Goal: Contribute content: Contribute content

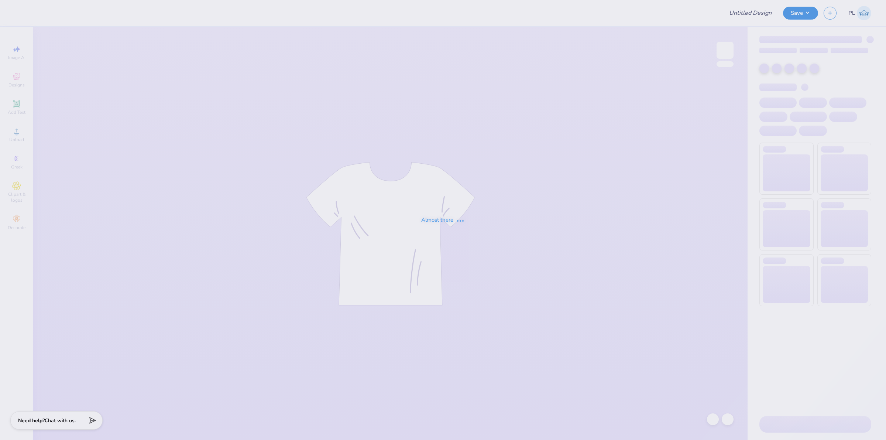
type input "T-shirt/Long Sleeve Design"
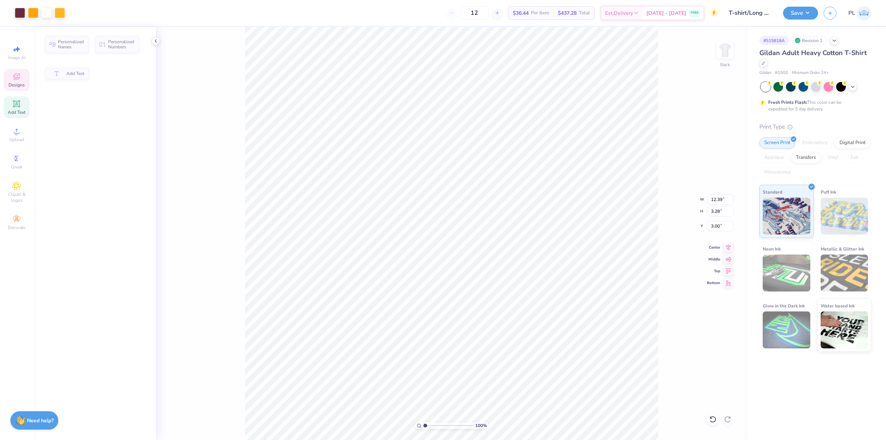
type input "3.28"
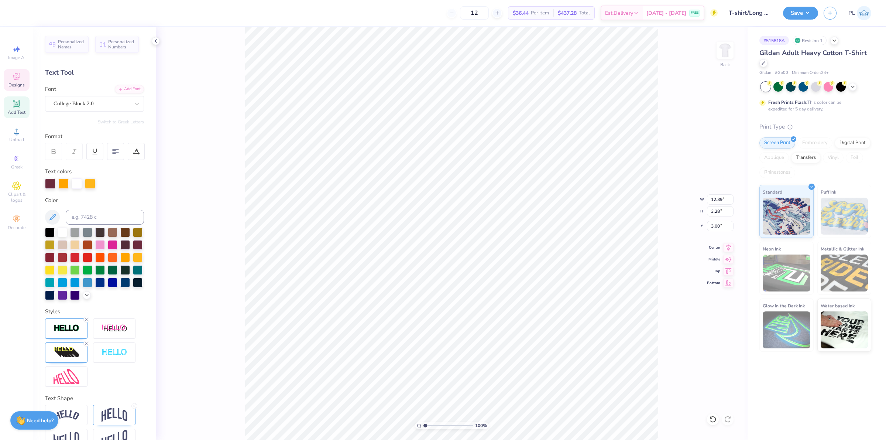
type input "6.37"
type input "0.88"
type input "5.20"
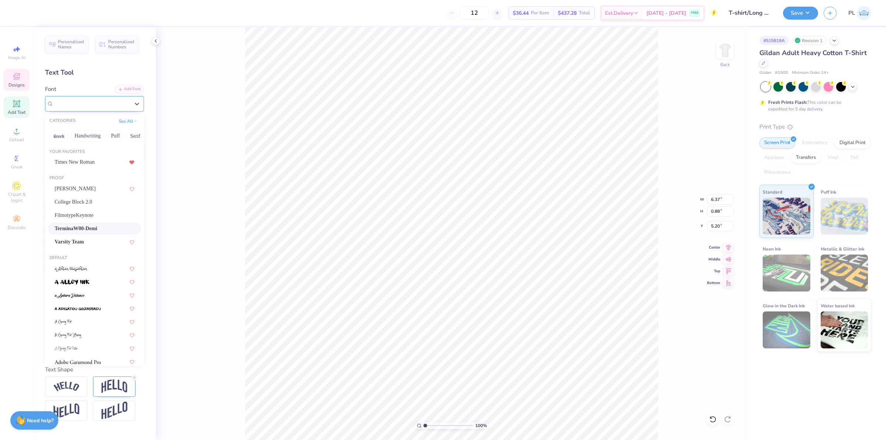
click at [98, 108] on div at bounding box center [92, 104] width 76 height 10
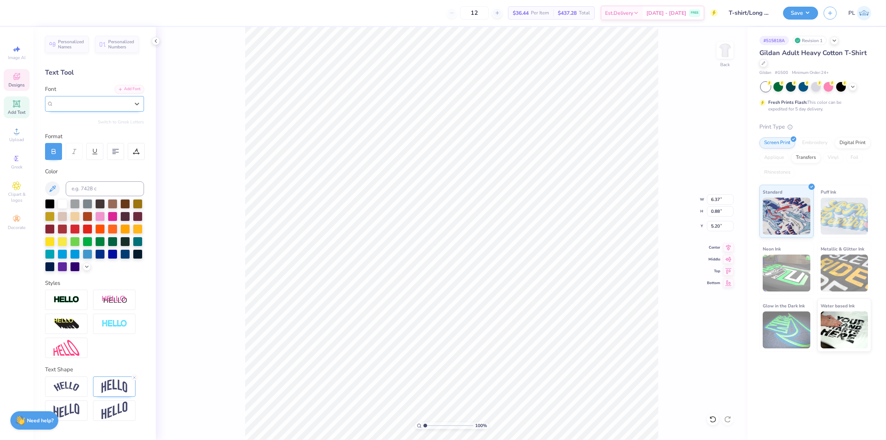
click at [98, 108] on div at bounding box center [92, 104] width 76 height 10
type input "2.21"
type input "1.61"
type input "7.00"
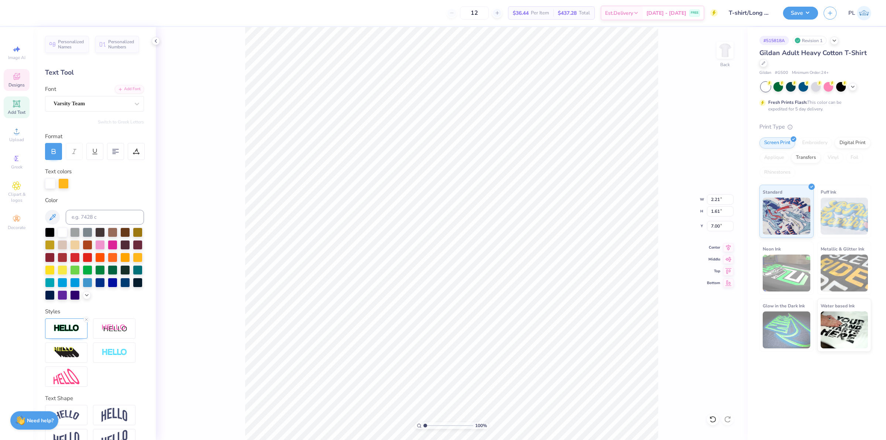
type input "12.39"
type input "3.28"
type input "3.00"
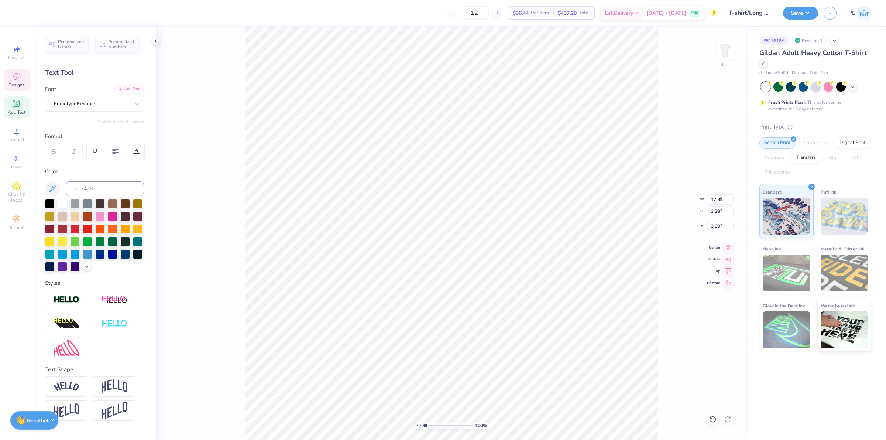
type input "6.64"
type input "1.92"
type input "9.47"
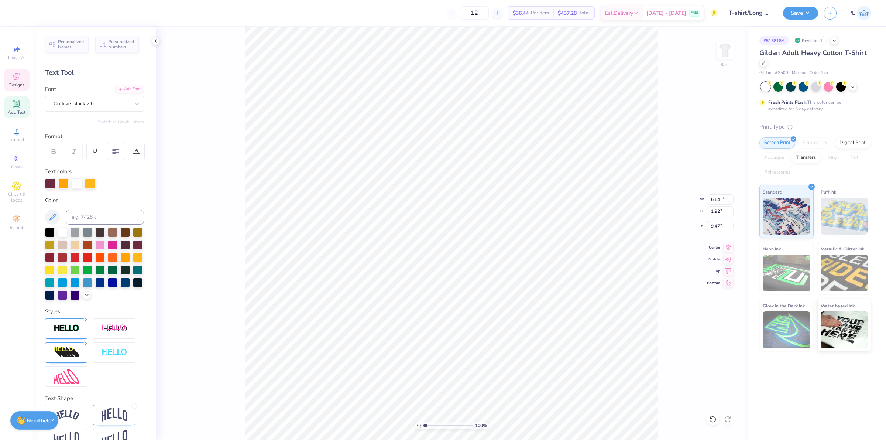
type input "12.39"
type input "3.28"
type input "3.00"
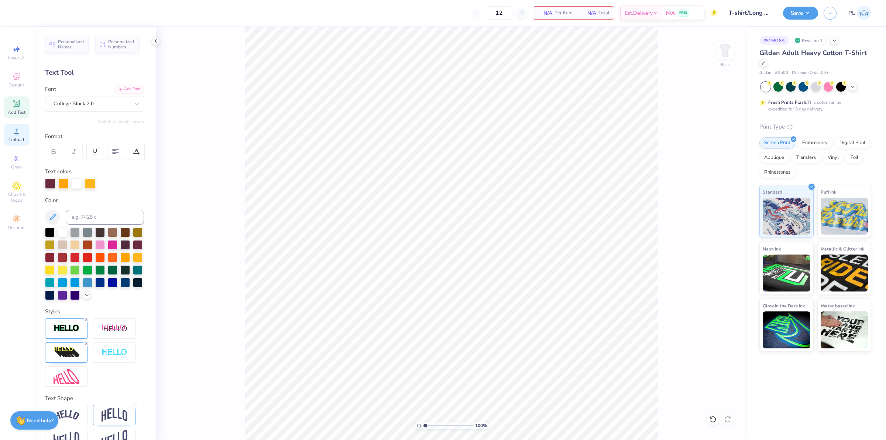
click at [14, 132] on icon at bounding box center [16, 131] width 9 height 9
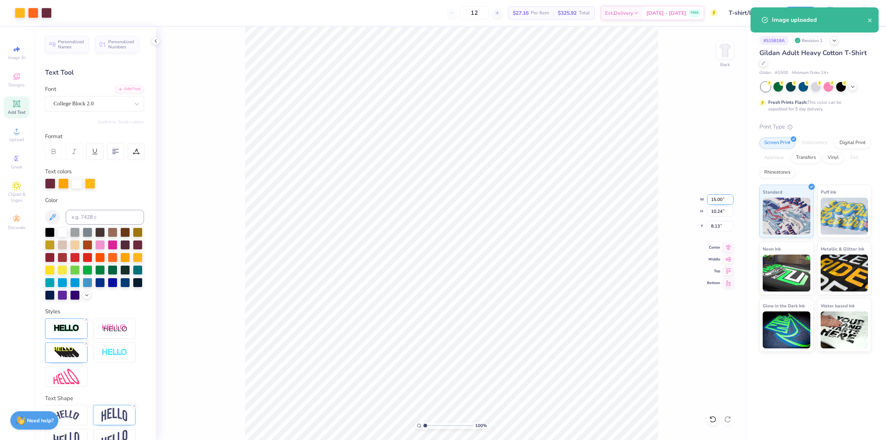
drag, startPoint x: 709, startPoint y: 198, endPoint x: 726, endPoint y: 195, distance: 17.3
click at [726, 195] on input "15.00" at bounding box center [720, 199] width 27 height 10
type input "12.50"
type input "8.54"
drag, startPoint x: 709, startPoint y: 228, endPoint x: 722, endPoint y: 227, distance: 12.9
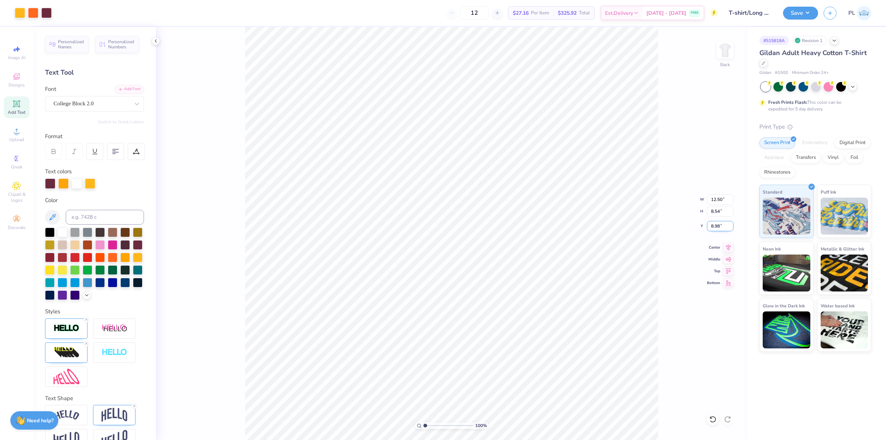
click at [722, 227] on input "8.98" at bounding box center [720, 226] width 27 height 10
type input "3.00"
click at [792, 14] on button "Save" at bounding box center [800, 12] width 35 height 13
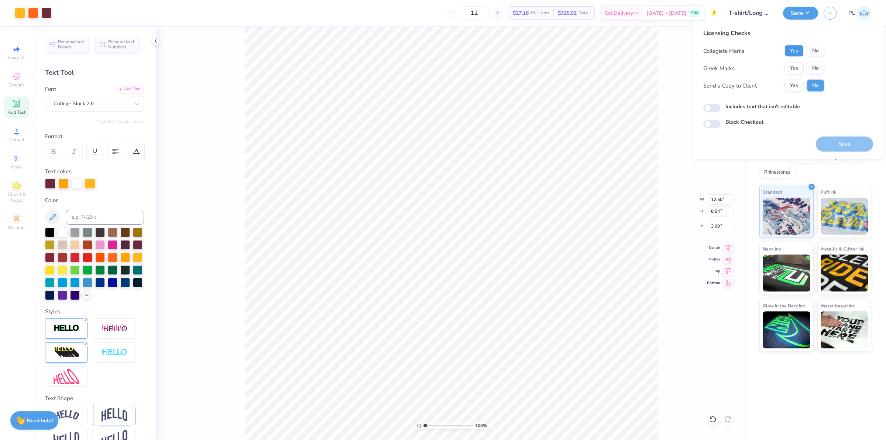
click at [798, 51] on button "Yes" at bounding box center [793, 51] width 19 height 12
click at [807, 66] on button "No" at bounding box center [816, 68] width 18 height 12
click at [763, 108] on label "Includes text that isn't editable" at bounding box center [762, 107] width 75 height 8
click at [720, 108] on input "Includes text that isn't editable" at bounding box center [711, 108] width 17 height 9
checkbox input "true"
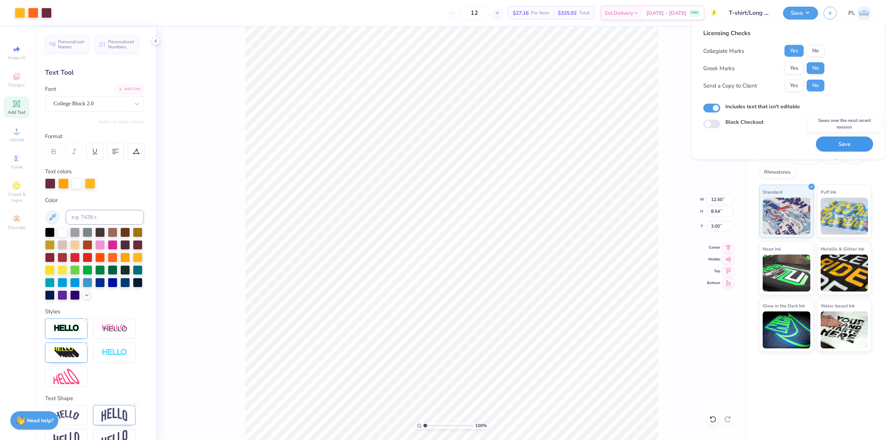
click at [840, 150] on button "Save" at bounding box center [844, 144] width 57 height 15
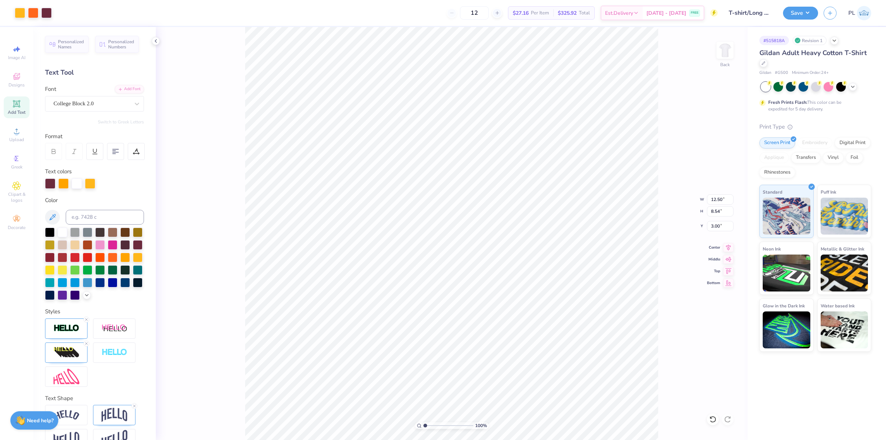
click at [21, 107] on div "Add Text" at bounding box center [17, 107] width 26 height 22
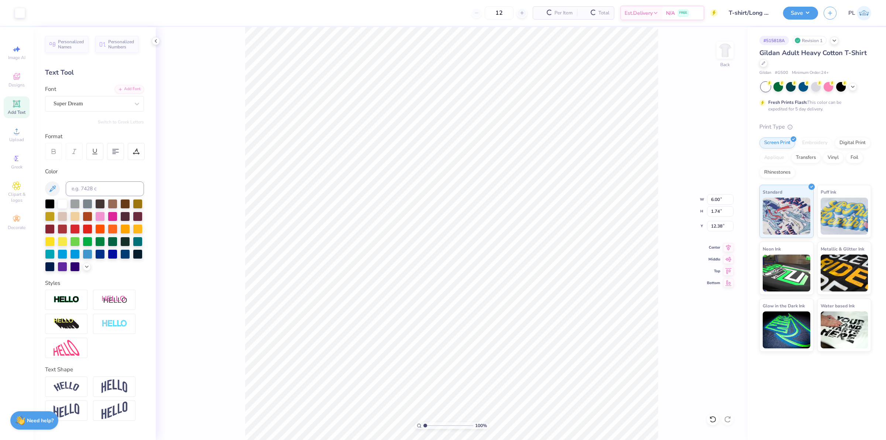
type input "6.00"
type input "1.74"
type input "12.38"
type textarea "CLUB BASKETBALL"
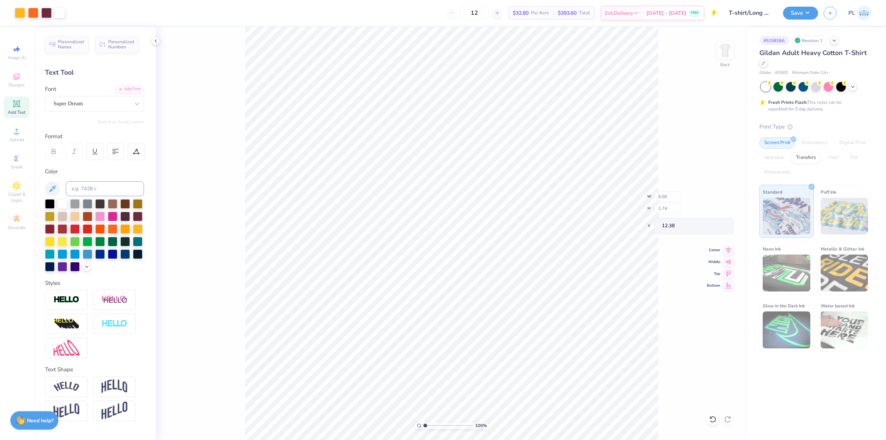
type input "15.02"
type input "1.25"
type input "12.62"
click at [95, 191] on input at bounding box center [105, 188] width 78 height 15
type input "7428"
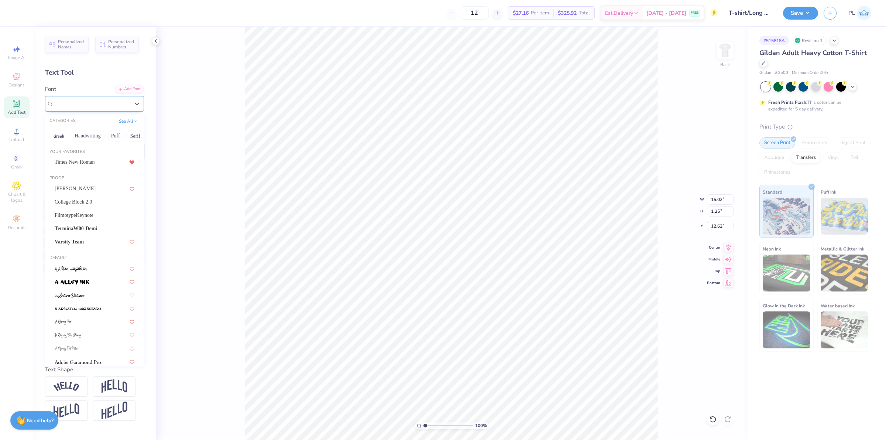
click at [74, 104] on div "Super Dream" at bounding box center [92, 103] width 78 height 11
click at [93, 224] on span "TerminaW00-Demi" at bounding box center [76, 228] width 42 height 8
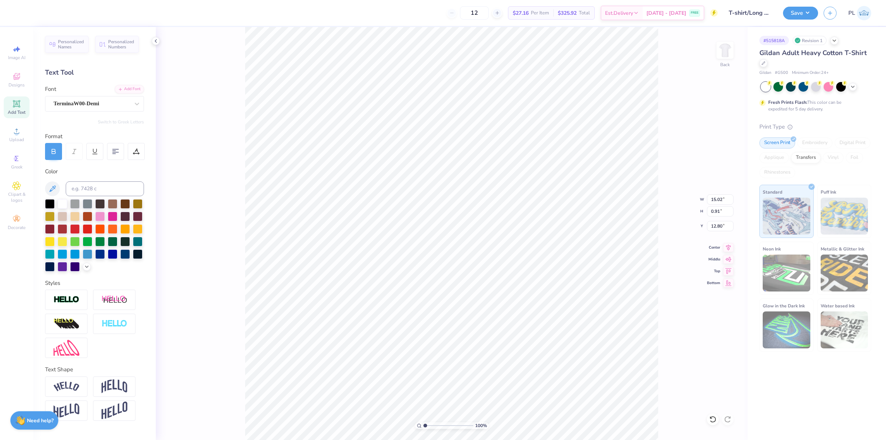
type input "0.91"
type input "12.80"
drag, startPoint x: 711, startPoint y: 201, endPoint x: 722, endPoint y: 200, distance: 11.9
click at [722, 200] on input "15.02" at bounding box center [720, 199] width 27 height 10
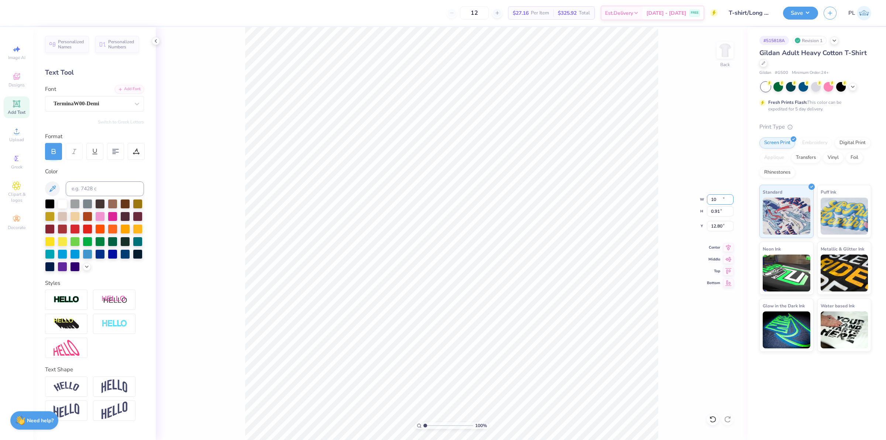
type input "10.00"
type input "0.60"
type input "12.95"
drag, startPoint x: 711, startPoint y: 199, endPoint x: 724, endPoint y: 196, distance: 14.1
click at [724, 196] on input "10.00" at bounding box center [720, 199] width 27 height 10
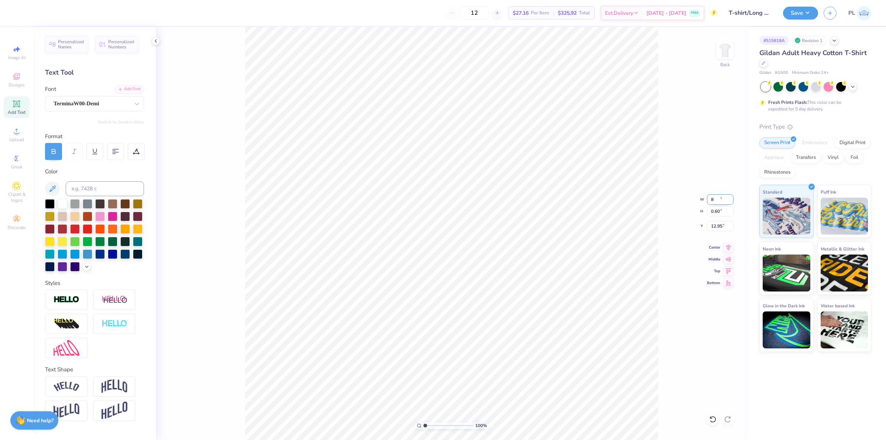
type input "8.00"
type input "0.48"
drag, startPoint x: 711, startPoint y: 229, endPoint x: 722, endPoint y: 226, distance: 11.7
click at [722, 226] on input "13.01" at bounding box center [720, 226] width 27 height 10
click at [712, 225] on input "5.00" at bounding box center [720, 226] width 27 height 10
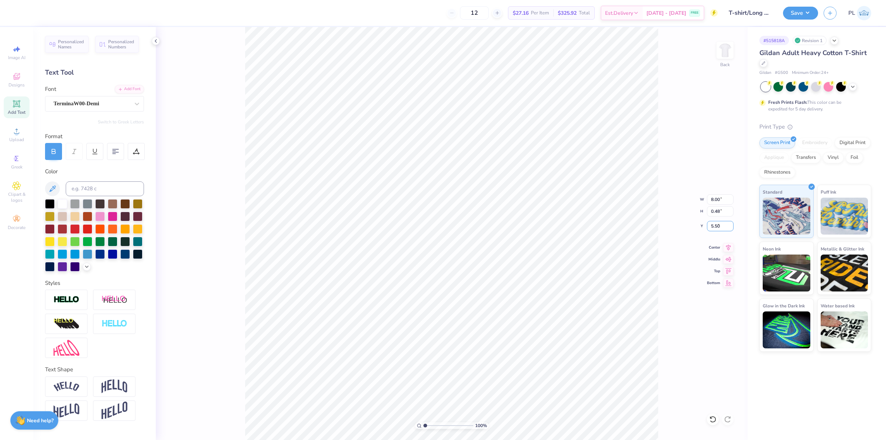
type input "5.50"
drag, startPoint x: 710, startPoint y: 199, endPoint x: 720, endPoint y: 196, distance: 10.8
click at [720, 196] on input "8.00" at bounding box center [720, 199] width 27 height 10
type input "7.00"
type input "0.42"
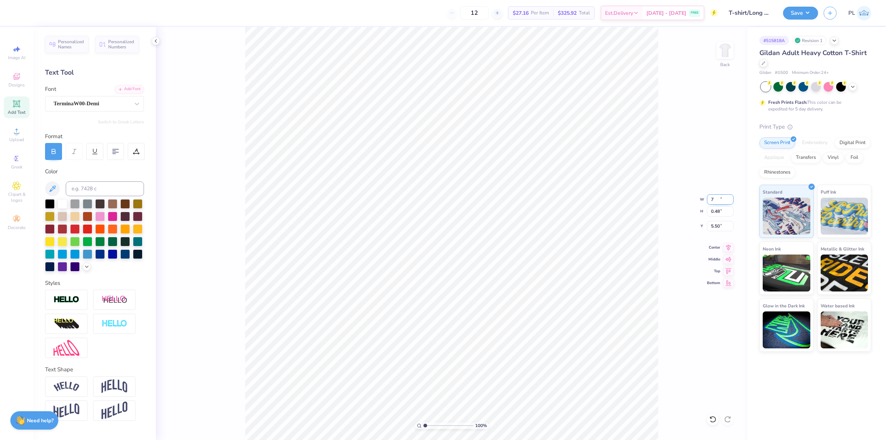
type input "5.53"
drag, startPoint x: 710, startPoint y: 199, endPoint x: 722, endPoint y: 196, distance: 12.5
click at [722, 196] on input "7.00" at bounding box center [720, 199] width 27 height 10
type input "6.00"
type input "0.36"
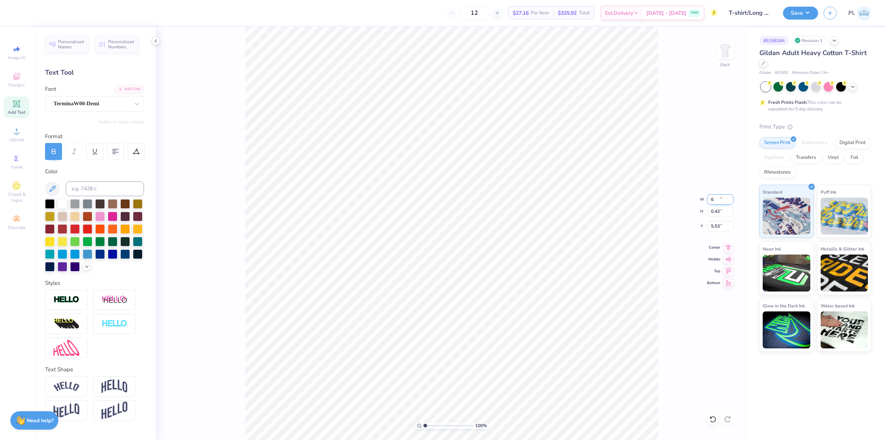
type input "5.56"
click at [122, 393] on img at bounding box center [115, 386] width 26 height 14
type input "1.59"
type input "4.94"
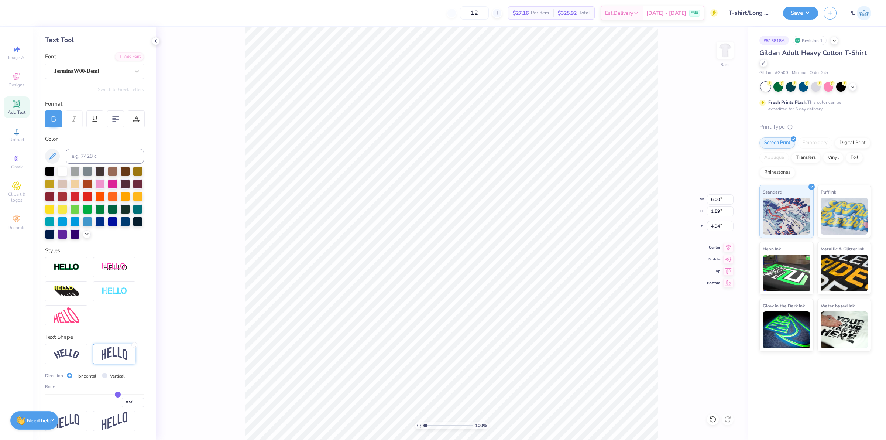
type input "0.05"
click at [93, 394] on input "range" at bounding box center [94, 394] width 99 height 1
type input "0.47"
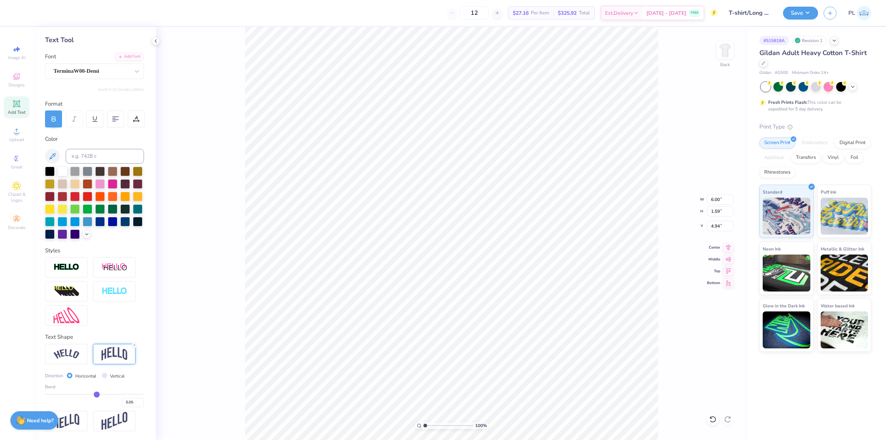
type input "5.51"
type input "0.06"
type input "0.08"
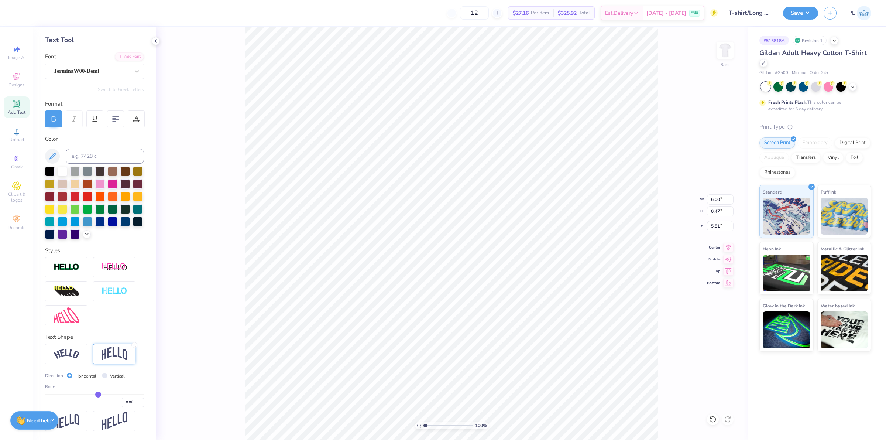
type input "0.09"
type input "0.1"
type input "0.10"
type input "0.11"
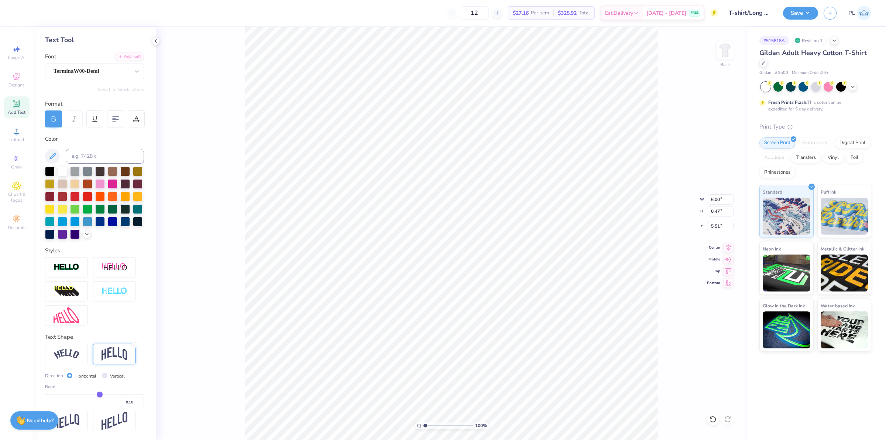
type input "0.11"
type input "0.13"
type input "0.14"
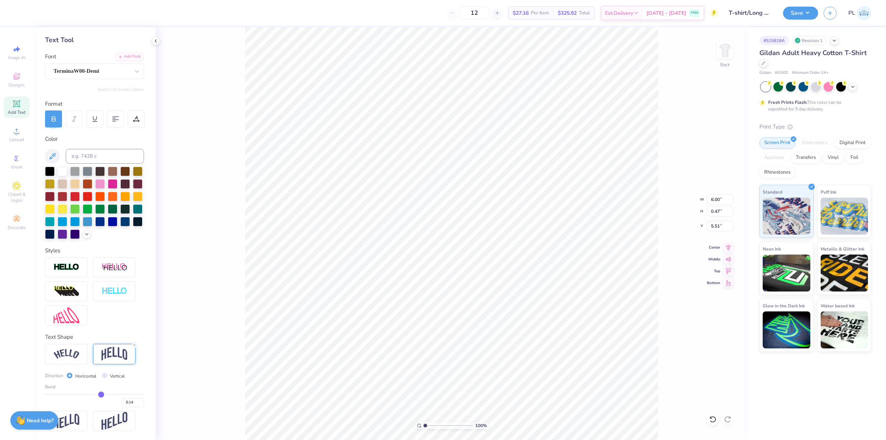
type input "0.15"
type input "0.16"
drag, startPoint x: 93, startPoint y: 394, endPoint x: 98, endPoint y: 394, distance: 4.8
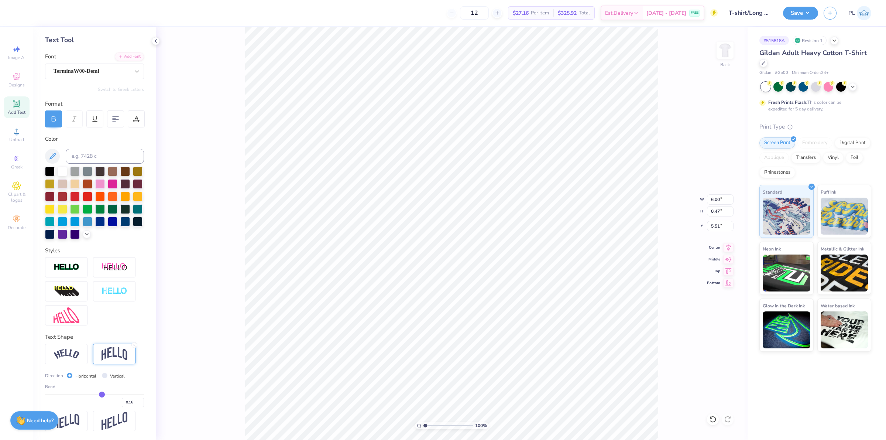
type input "0.16"
click at [98, 394] on input "range" at bounding box center [94, 394] width 99 height 1
type input "0.73"
type input "5.38"
type input "0.17"
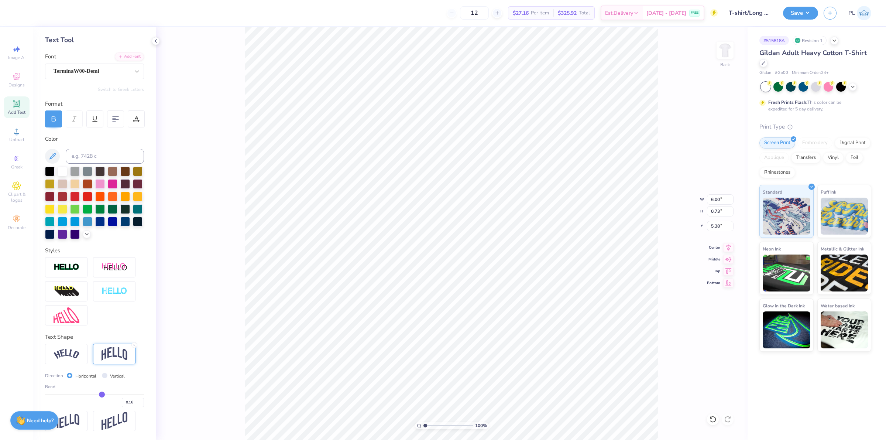
type input "0.17"
type input "0.18"
type input "0.19"
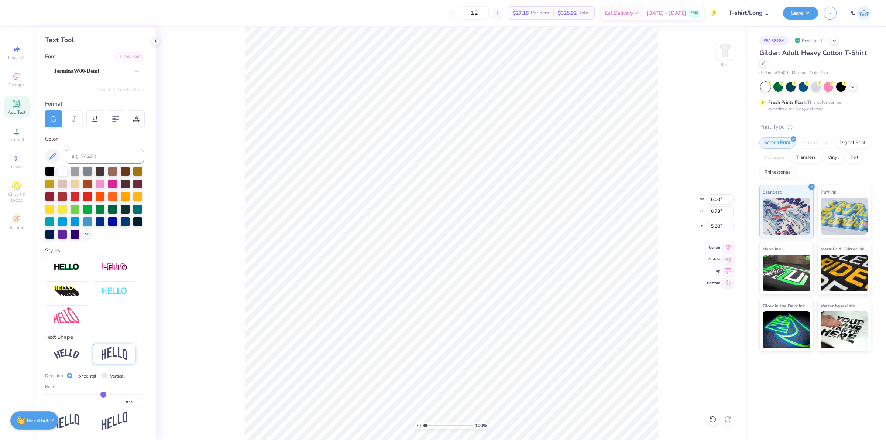
type input "0.2"
type input "0.20"
type input "0.21"
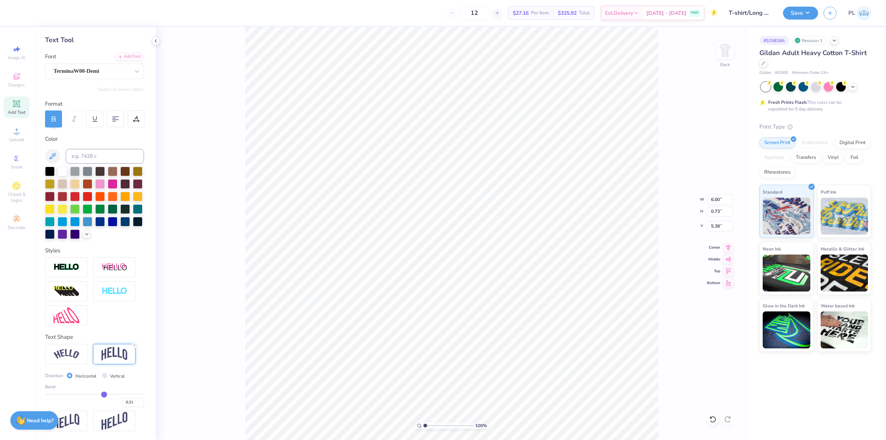
click at [100, 395] on input "range" at bounding box center [94, 394] width 99 height 1
type input "0.85"
type input "5.32"
click at [128, 399] on input "0.21" at bounding box center [133, 402] width 22 height 9
type input "0.20"
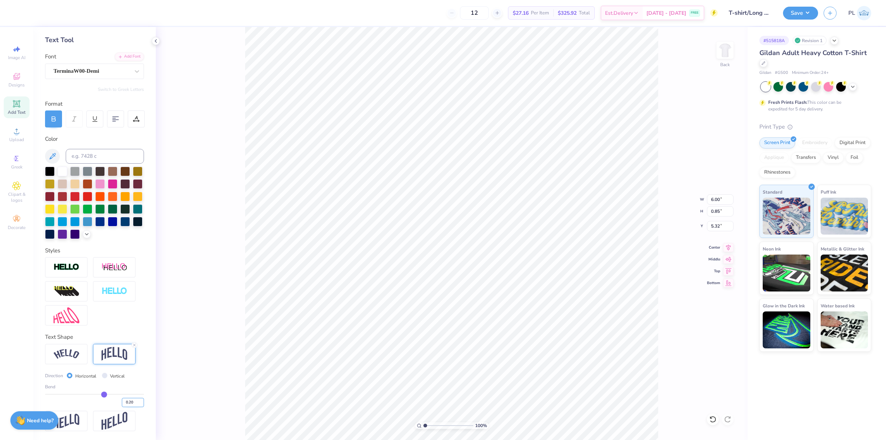
type input "0.2"
type input "0.83"
type input "5.33"
type input "2.71964217589675"
click at [126, 405] on input "0.20" at bounding box center [133, 402] width 22 height 9
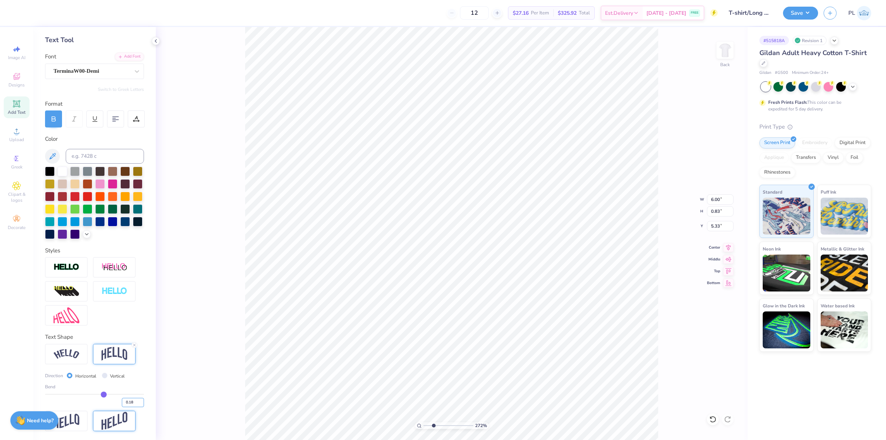
type input "0.18"
type input "2.71964217589675"
type input "0.78"
type input "5.25"
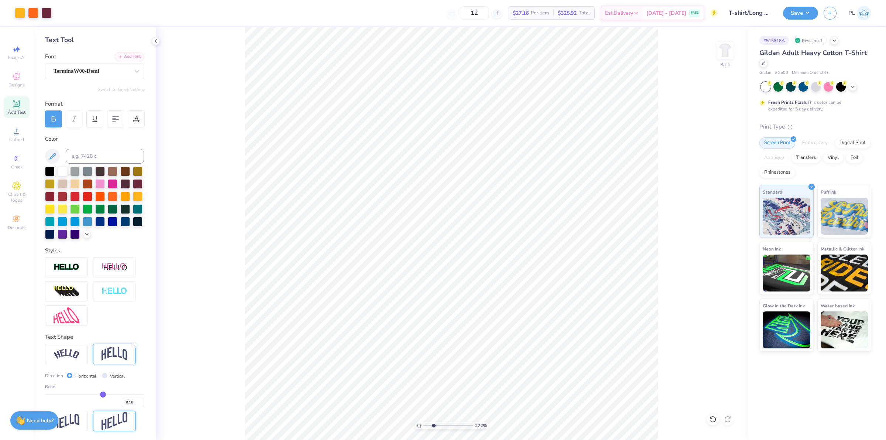
type input "2.71964217589675"
click at [128, 399] on input "0.18" at bounding box center [133, 402] width 22 height 9
type input "0.15"
type input "2.71964217589675"
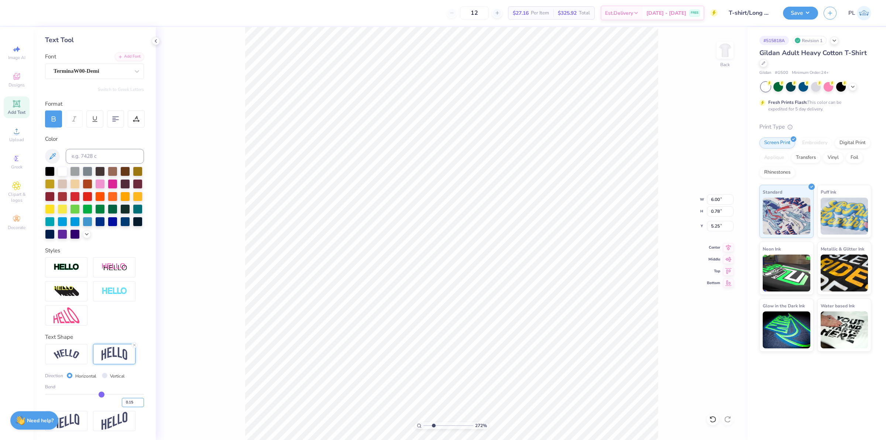
type input "0.71"
type input "5.29"
type input "2.71964217589675"
click at [718, 226] on input "5.29" at bounding box center [720, 226] width 27 height 10
type input "5.35"
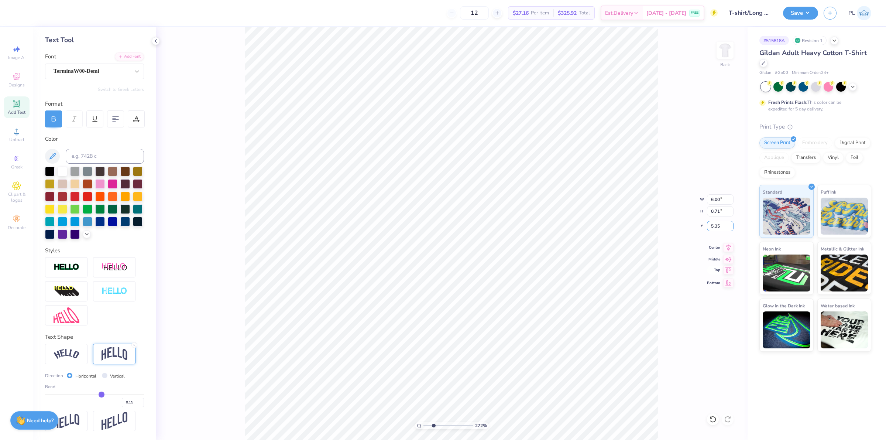
type input "2.71964217589675"
type input "5.32"
type input "2.71964217589675"
type input "5.30"
click at [791, 14] on button "Save" at bounding box center [800, 12] width 35 height 13
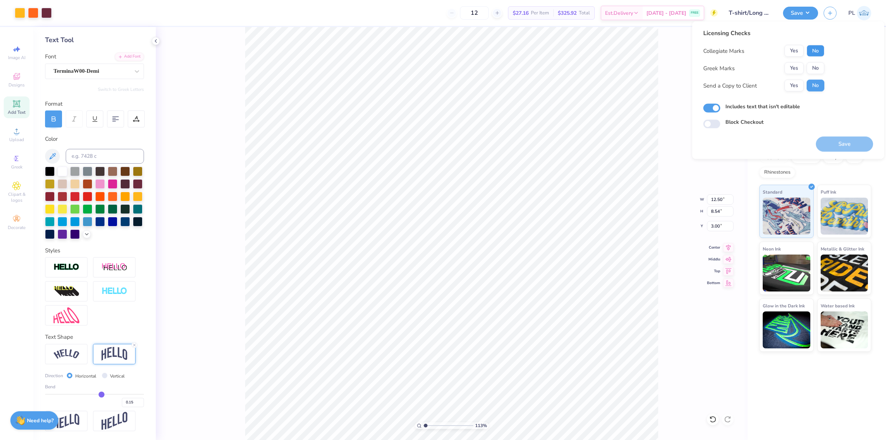
click at [811, 53] on button "No" at bounding box center [816, 51] width 18 height 12
click at [794, 50] on button "Yes" at bounding box center [793, 51] width 19 height 12
click at [814, 67] on button "No" at bounding box center [816, 68] width 18 height 12
click at [834, 141] on button "Save" at bounding box center [844, 144] width 57 height 15
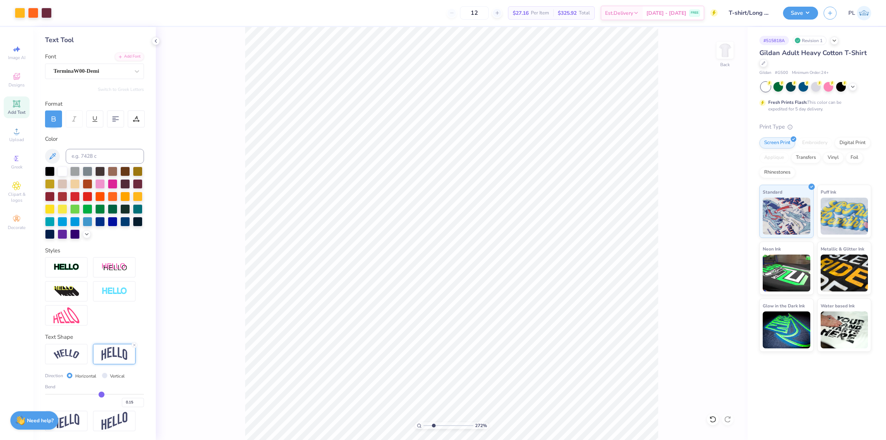
type input "2.71964217589675"
click at [717, 225] on input "5.30" at bounding box center [720, 226] width 27 height 10
type input "5.25"
type input "2.71964217589675"
type input "5.22"
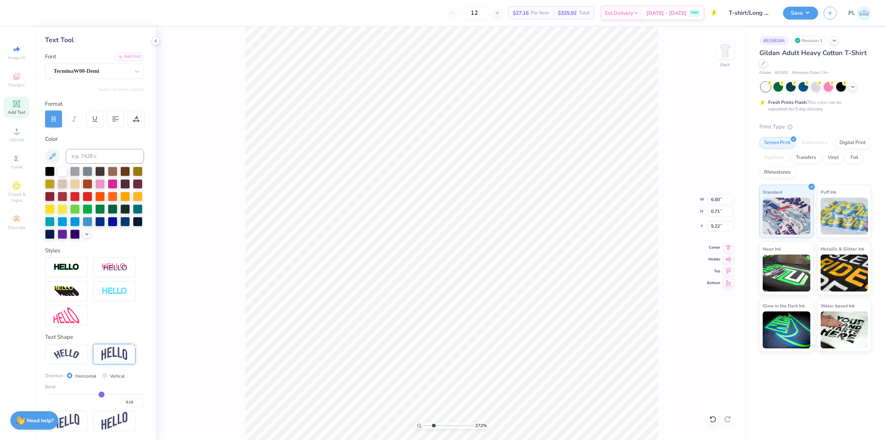
type input "2.71964217589675"
type input "12.50"
type input "8.54"
type input "3.00"
click at [800, 8] on button "Save" at bounding box center [800, 12] width 35 height 13
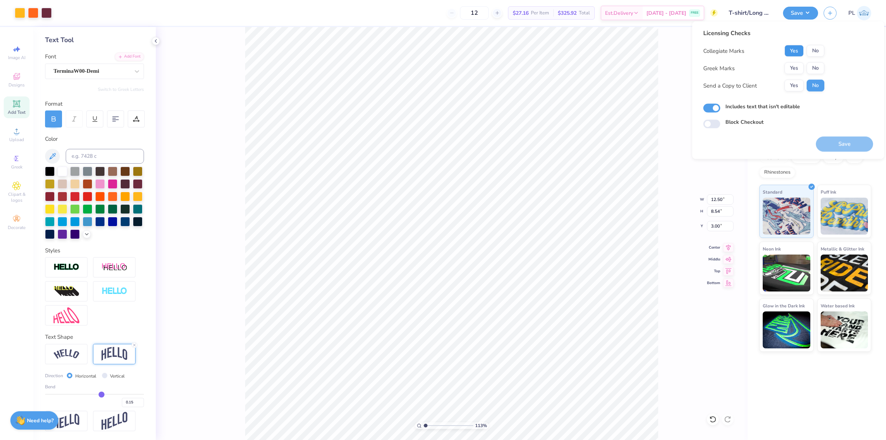
click at [796, 53] on button "Yes" at bounding box center [793, 51] width 19 height 12
click at [815, 65] on button "No" at bounding box center [816, 68] width 18 height 12
click at [826, 143] on button "Save" at bounding box center [844, 144] width 57 height 15
type input "1.13321932219944"
